Goal: Find specific page/section: Find specific page/section

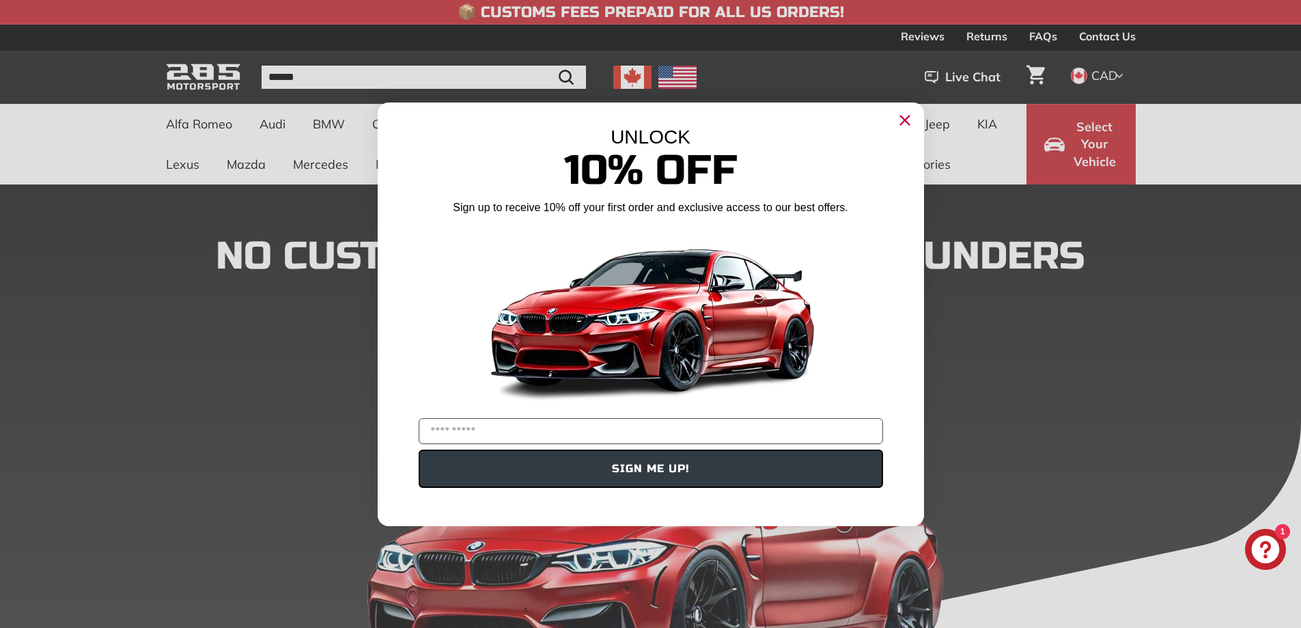
click at [917, 118] on div "UNLOCK 10% Off Sign up to receive 10% off your first order and exclusive access…" at bounding box center [651, 307] width 546 height 410
click at [906, 123] on circle "Close dialog" at bounding box center [904, 119] width 20 height 20
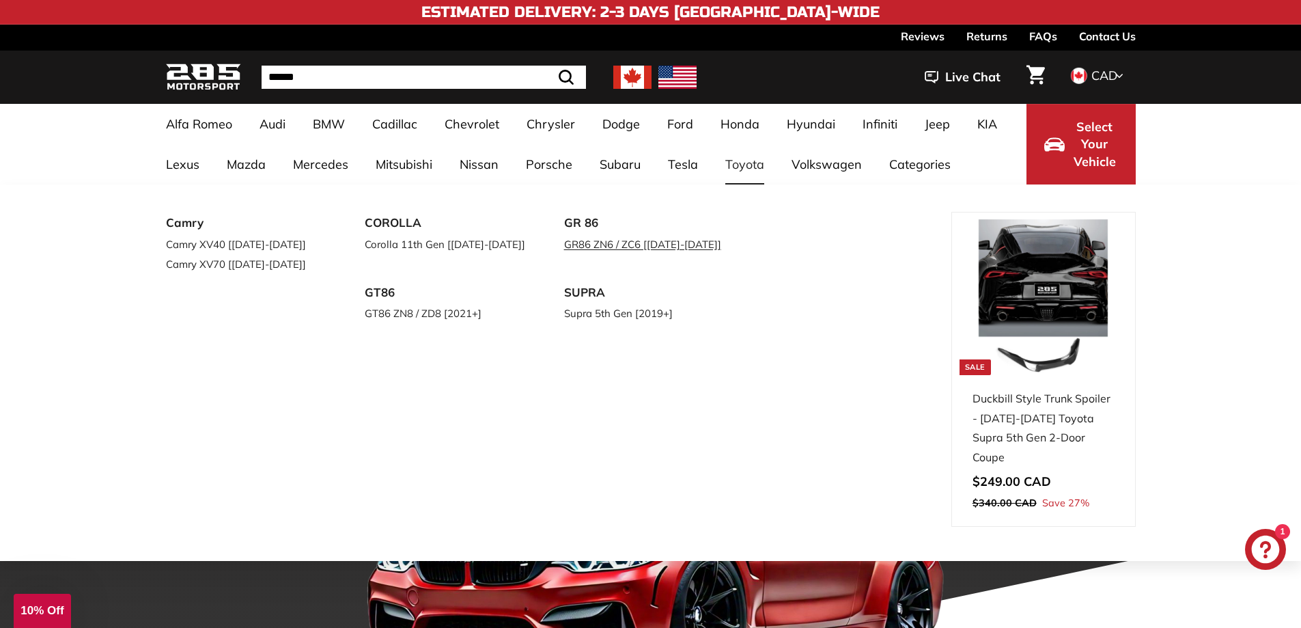
click at [602, 246] on link "GR86 ZN6 / ZC6 [[DATE]-[DATE]]" at bounding box center [644, 244] width 161 height 20
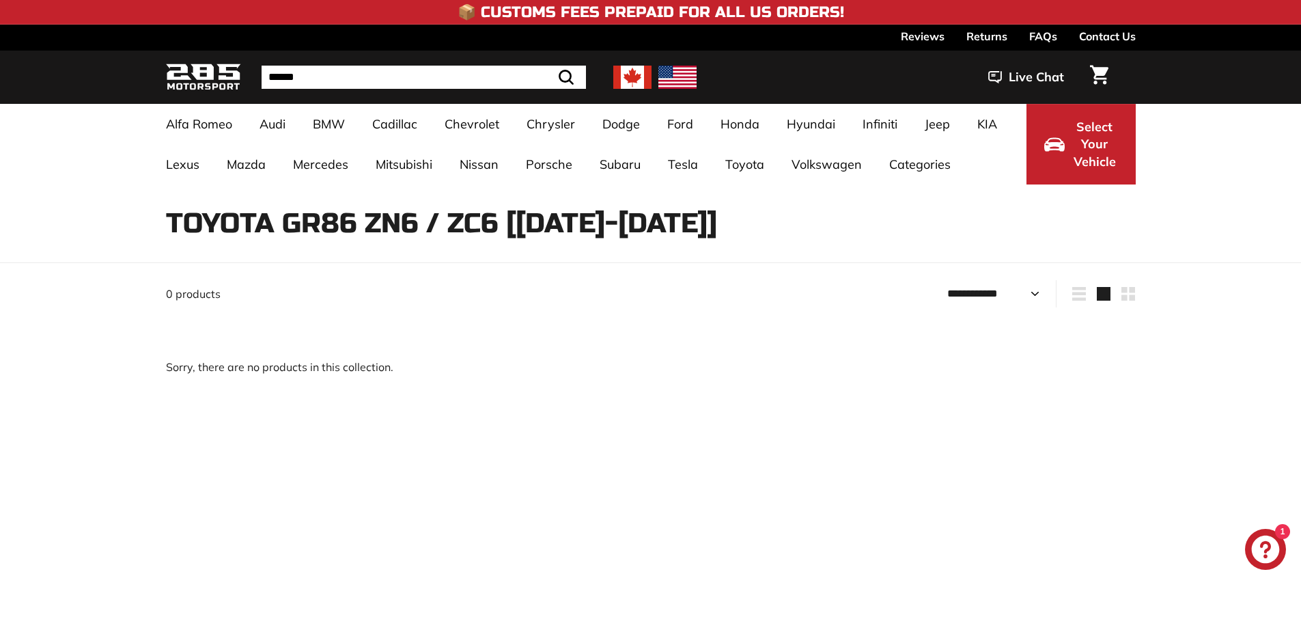
select select "**********"
